Goal: Information Seeking & Learning: Learn about a topic

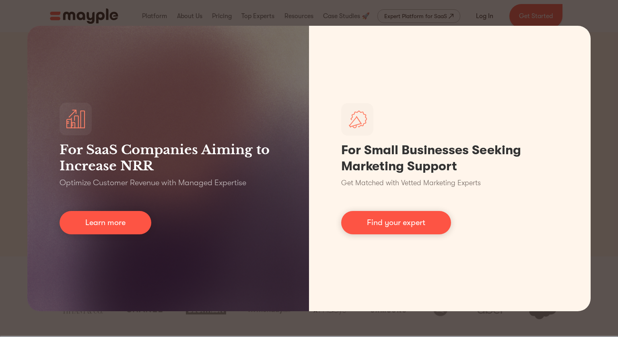
click at [18, 180] on div "For SaaS Companies Aiming to Increase NRR Optimize Customer Revenue with Manage…" at bounding box center [309, 168] width 618 height 337
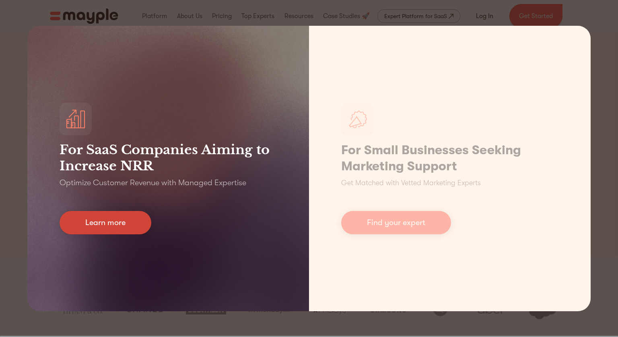
click at [115, 221] on link "Learn more" at bounding box center [106, 222] width 92 height 23
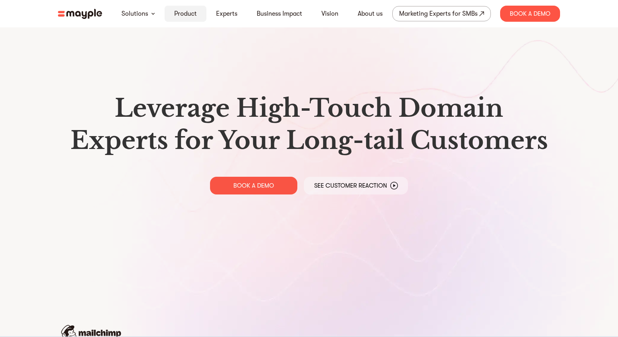
click at [188, 14] on link "Product" at bounding box center [185, 14] width 23 height 10
